Goal: Task Accomplishment & Management: Complete application form

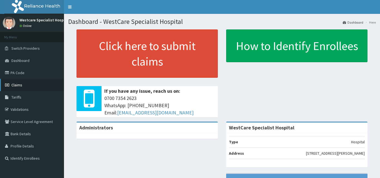
click at [15, 84] on span "Claims" at bounding box center [16, 85] width 11 height 5
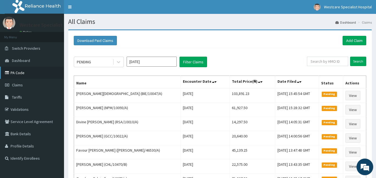
click at [14, 73] on link "PA Code" at bounding box center [32, 73] width 64 height 12
click at [352, 44] on link "Add Claim" at bounding box center [354, 40] width 24 height 9
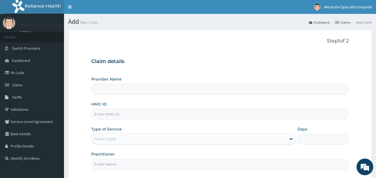
type input "WestCare Specialist Hospital"
click at [21, 72] on link "PA Code" at bounding box center [32, 73] width 64 height 12
